Goal: Task Accomplishment & Management: Manage account settings

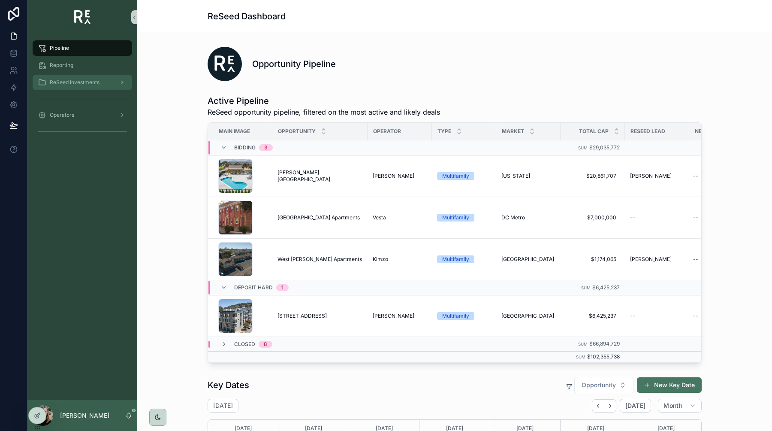
click at [78, 79] on span "ReSeed Investments" at bounding box center [75, 82] width 50 height 7
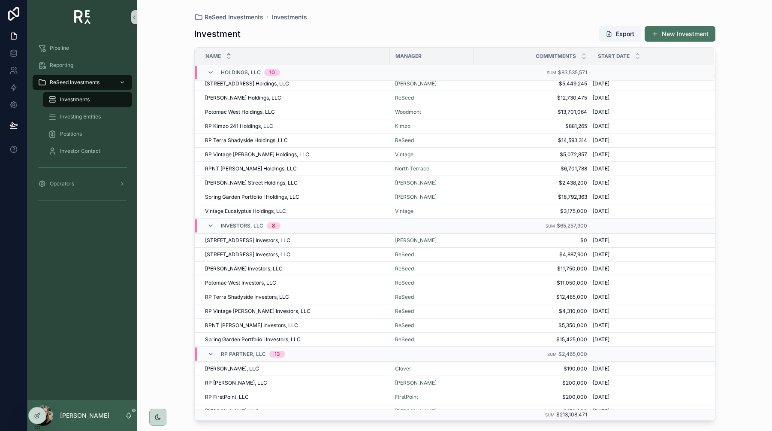
scroll to position [55, 0]
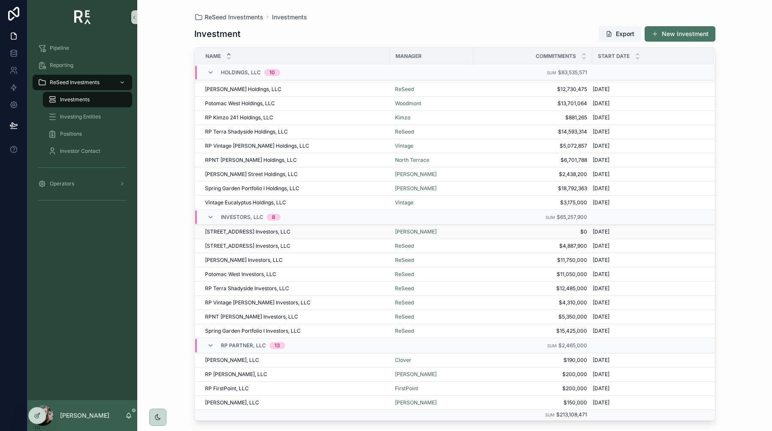
click at [248, 227] on td "[STREET_ADDRESS] Investors, LLC [STREET_ADDRESS] Investors, LLC" at bounding box center [292, 232] width 195 height 14
click at [248, 232] on span "[STREET_ADDRESS] Investors, LLC" at bounding box center [247, 231] width 85 height 7
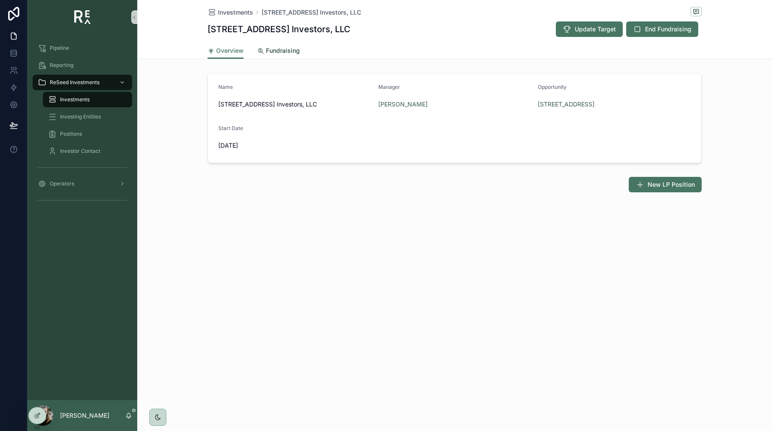
click at [289, 52] on span "Fundraising" at bounding box center [283, 50] width 34 height 9
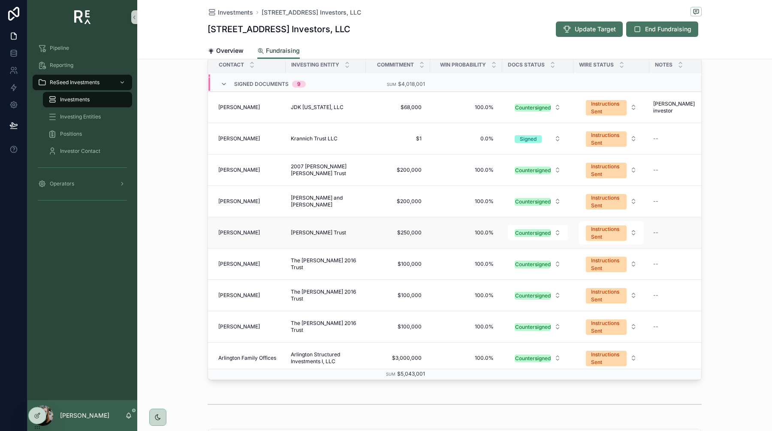
scroll to position [89, 0]
click at [669, 236] on div "--" at bounding box center [682, 233] width 64 height 14
type textarea "**********"
click at [758, 245] on icon "scrollable content" at bounding box center [758, 244] width 7 height 7
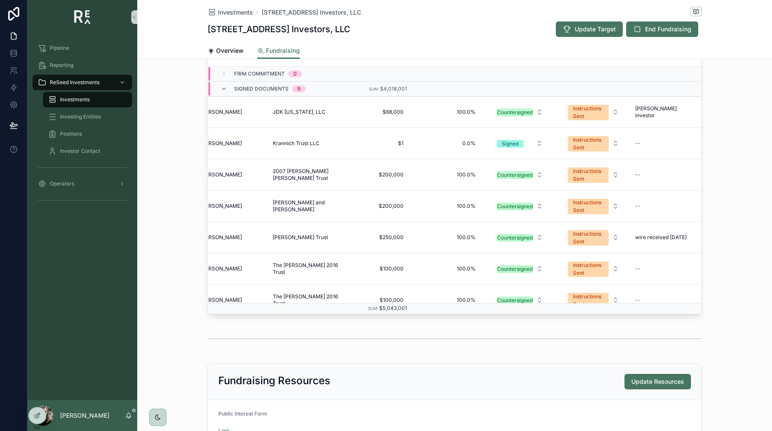
scroll to position [0, 18]
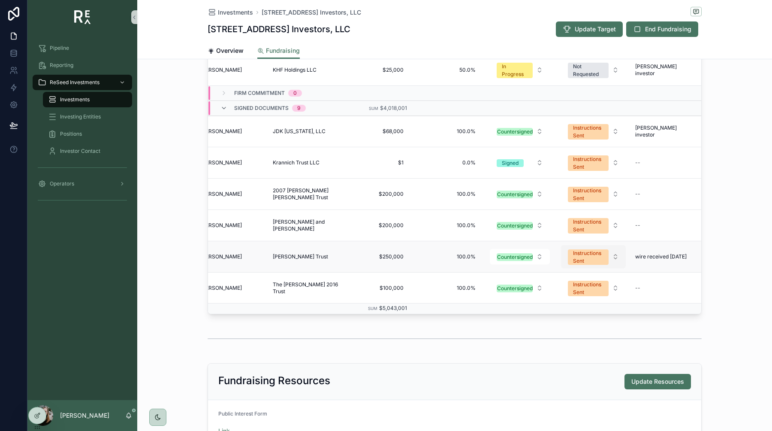
click at [593, 260] on div "Instructions Sent" at bounding box center [588, 256] width 30 height 15
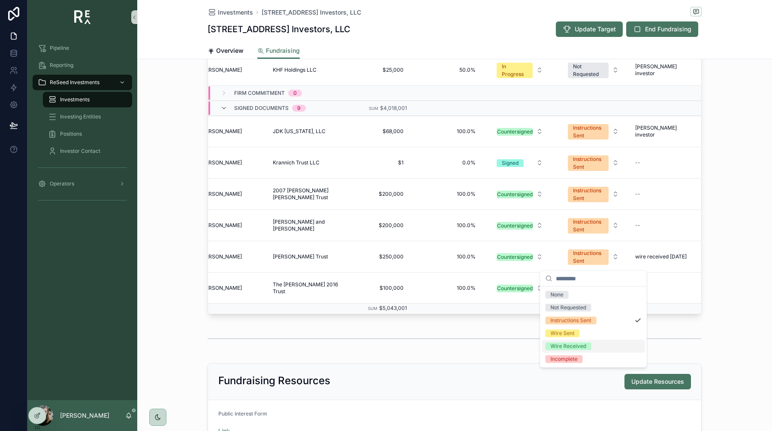
click at [574, 348] on div "Wire Received" at bounding box center [569, 346] width 36 height 8
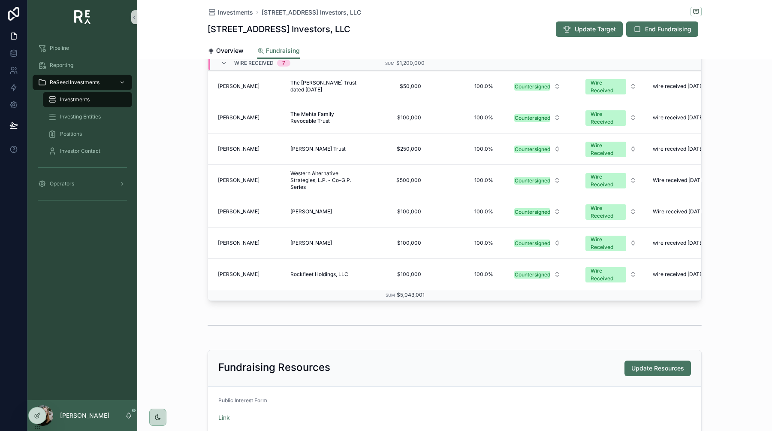
scroll to position [355, 0]
